Goal: Task Accomplishment & Management: Manage account settings

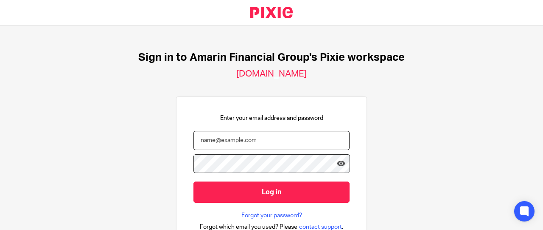
click at [231, 144] on input "email" at bounding box center [272, 140] width 156 height 19
type input "[PERSON_NAME][EMAIL_ADDRESS][DOMAIN_NAME]"
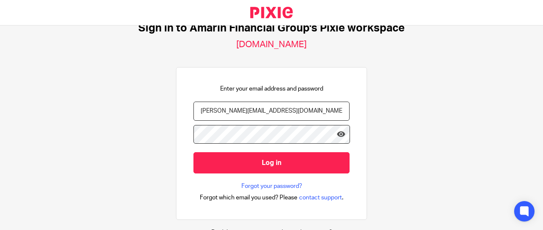
scroll to position [27, 0]
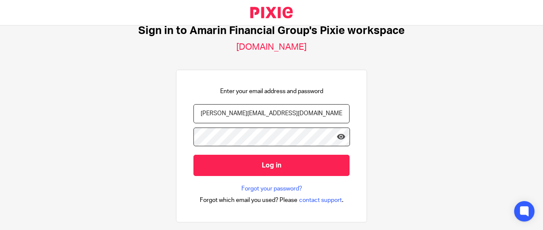
click at [233, 176] on form "[PERSON_NAME][EMAIL_ADDRESS][DOMAIN_NAME] Log in" at bounding box center [272, 144] width 156 height 80
click at [236, 169] on input "Log in" at bounding box center [272, 165] width 156 height 21
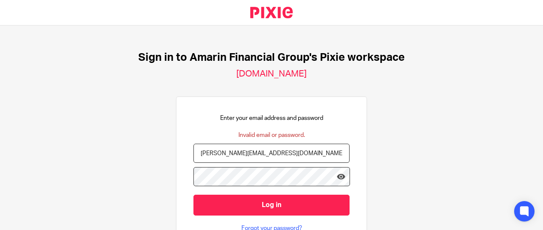
click at [337, 175] on icon at bounding box center [341, 176] width 8 height 8
click at [279, 198] on input "Log in" at bounding box center [272, 204] width 156 height 21
